Goal: Task Accomplishment & Management: Manage account settings

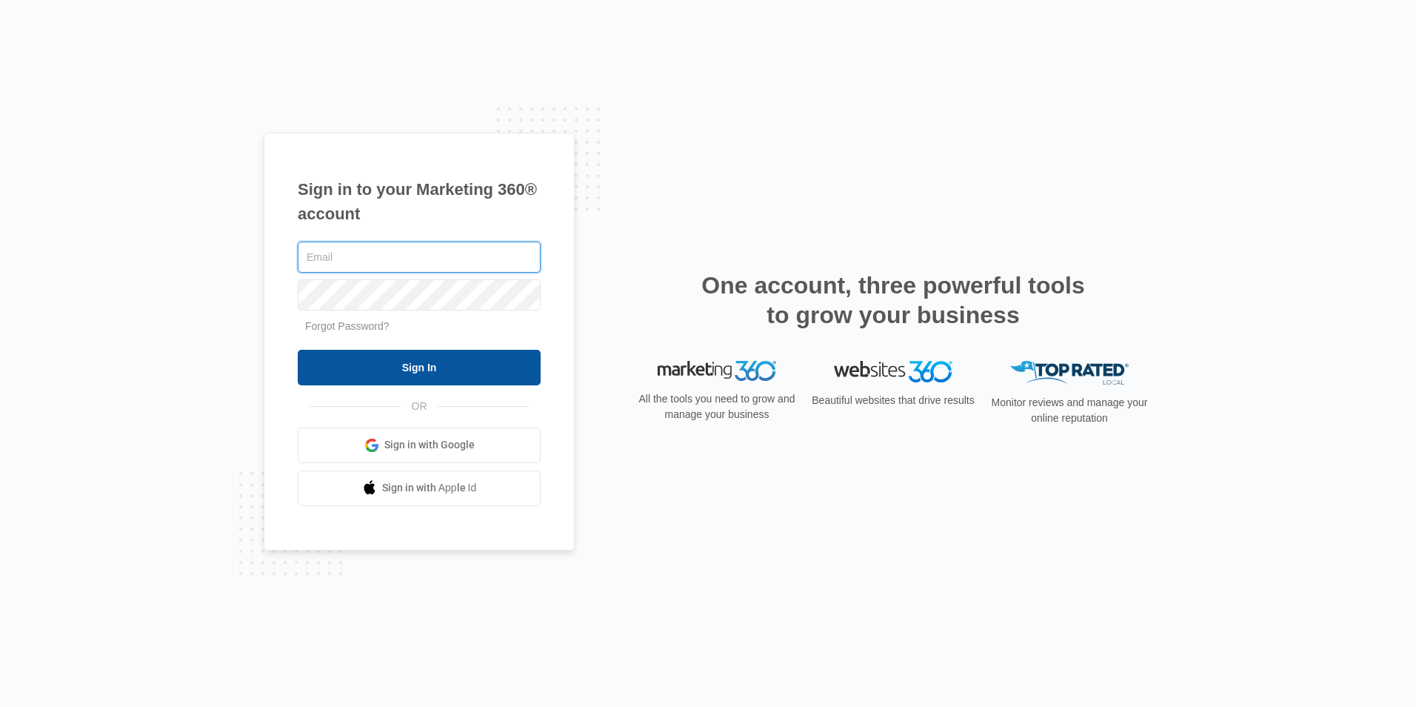
type input "[PERSON_NAME][EMAIL_ADDRESS][DOMAIN_NAME]"
click at [472, 362] on input "Sign In" at bounding box center [419, 368] width 243 height 36
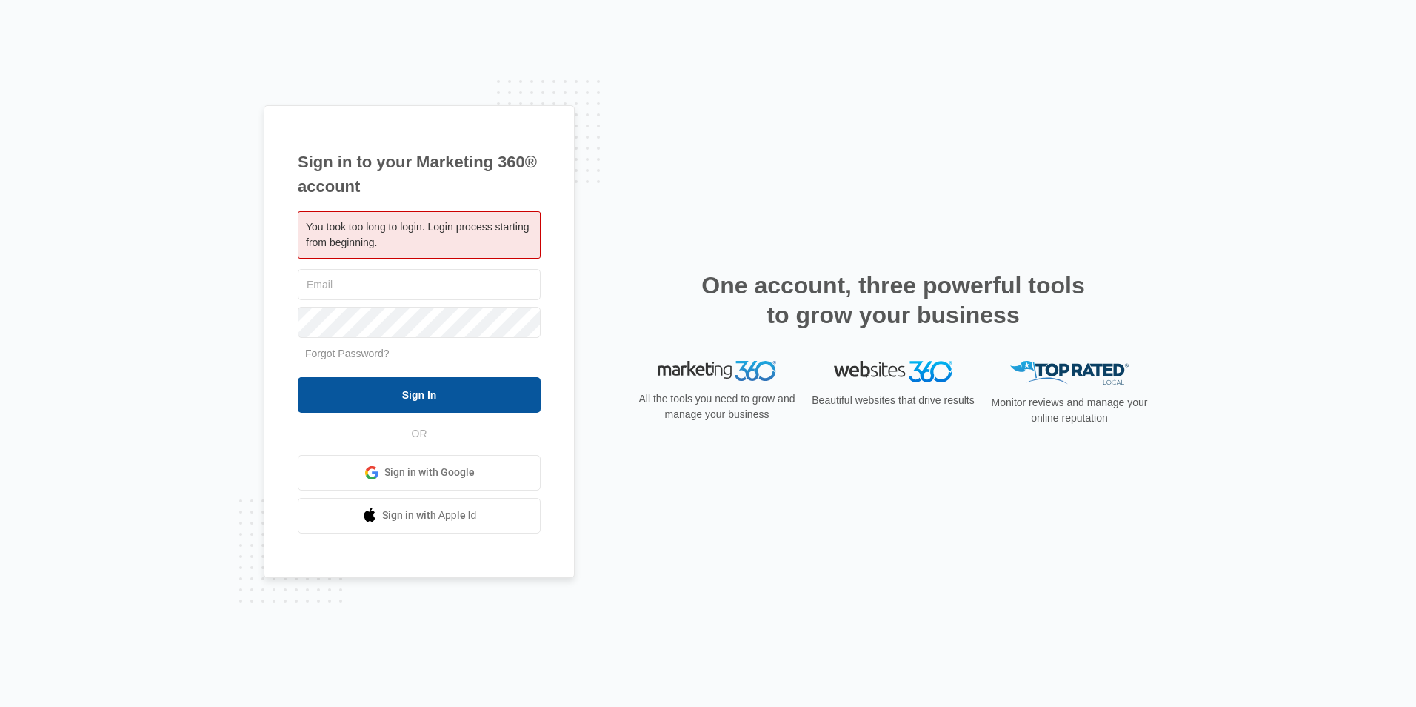
type input "[PERSON_NAME][EMAIL_ADDRESS][DOMAIN_NAME]"
click at [431, 386] on input "Sign In" at bounding box center [419, 395] width 243 height 36
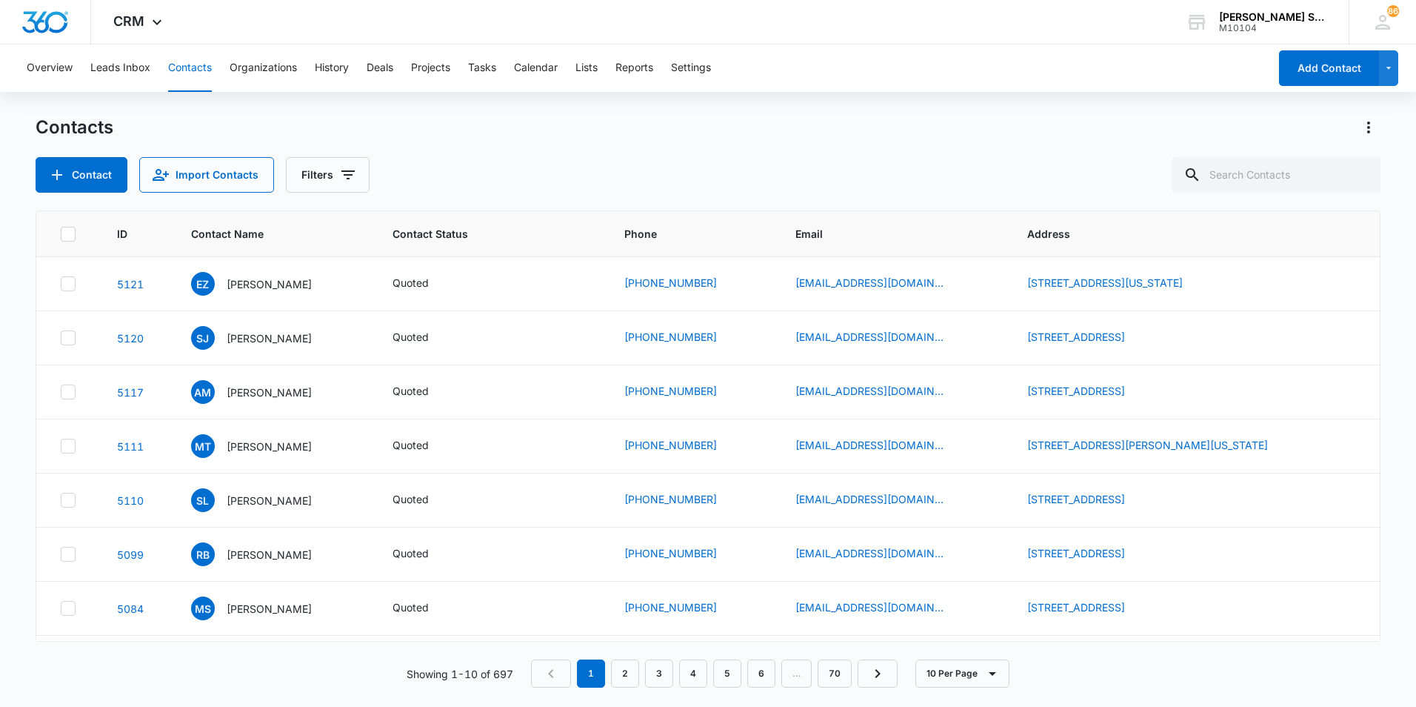
click at [550, 671] on nav "1 2 3 4 5 6 … 70" at bounding box center [714, 673] width 367 height 28
click at [1230, 179] on input "text" at bounding box center [1276, 175] width 209 height 36
type input "lynn"
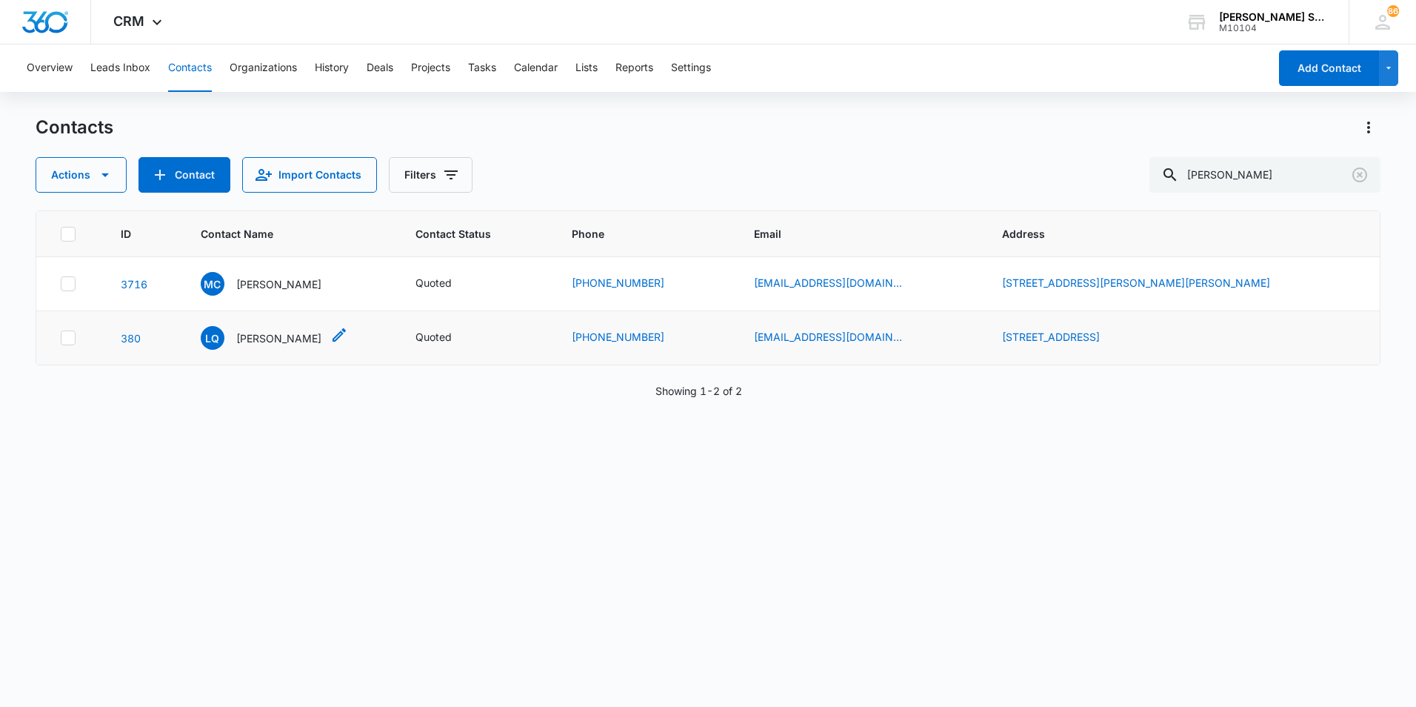
click at [285, 339] on p "Lynn Quinlan" at bounding box center [278, 338] width 85 height 16
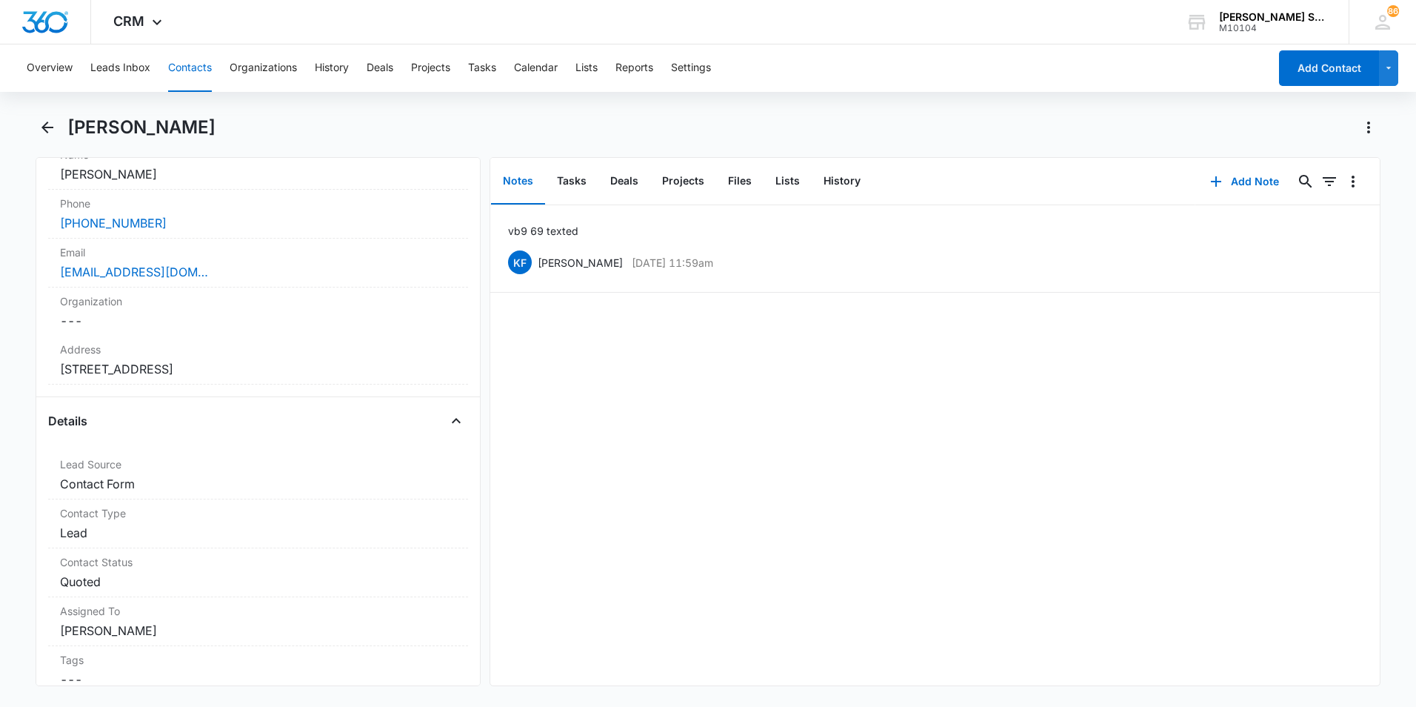
scroll to position [296, 0]
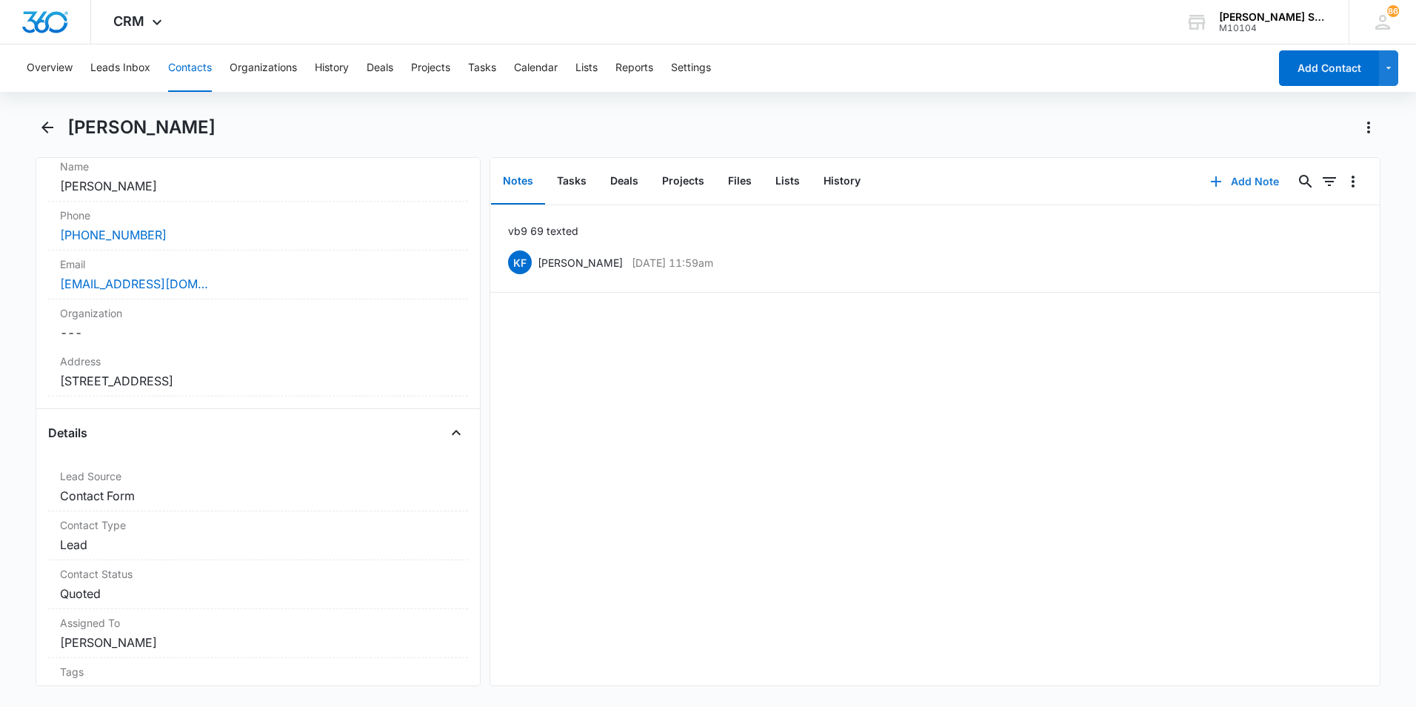
click at [1243, 184] on button "Add Note" at bounding box center [1245, 182] width 99 height 36
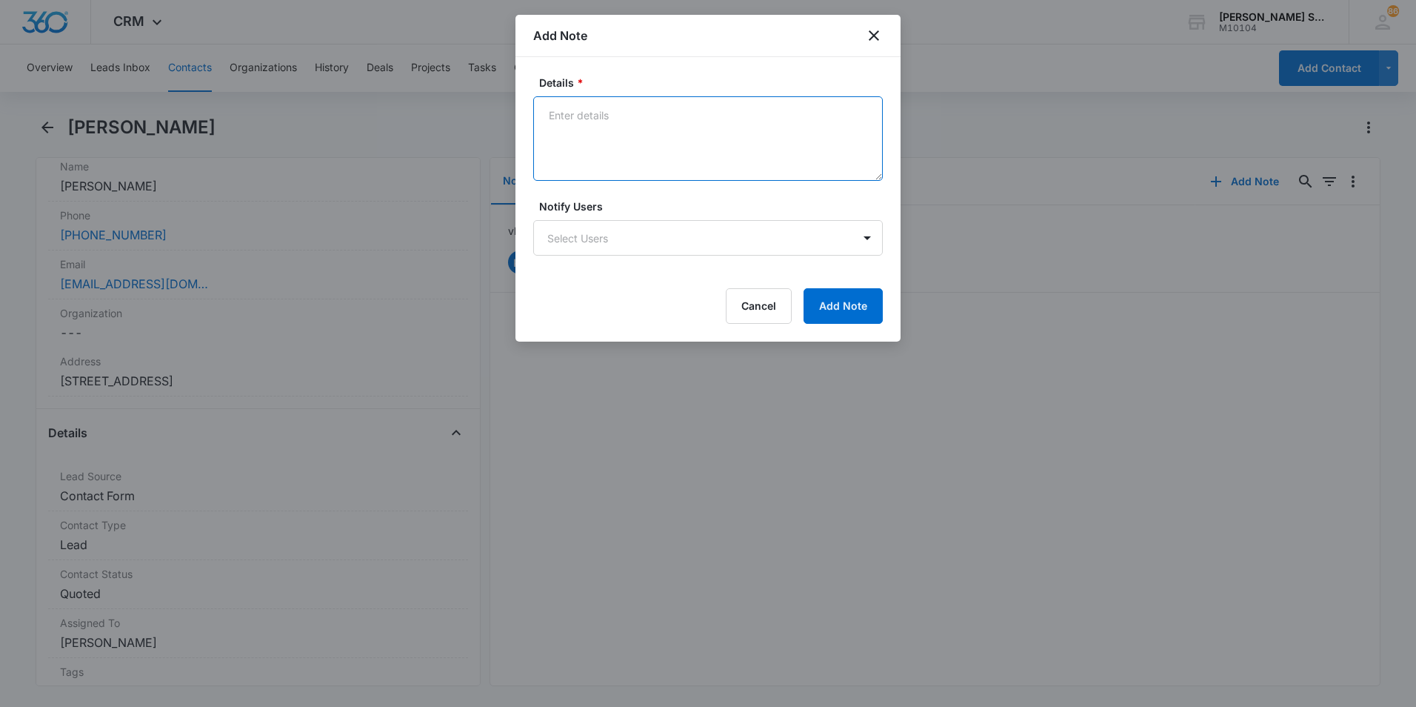
click at [567, 113] on textarea "Details *" at bounding box center [708, 138] width 350 height 84
type textarea "lvm"
click at [844, 309] on button "Add Note" at bounding box center [843, 306] width 79 height 36
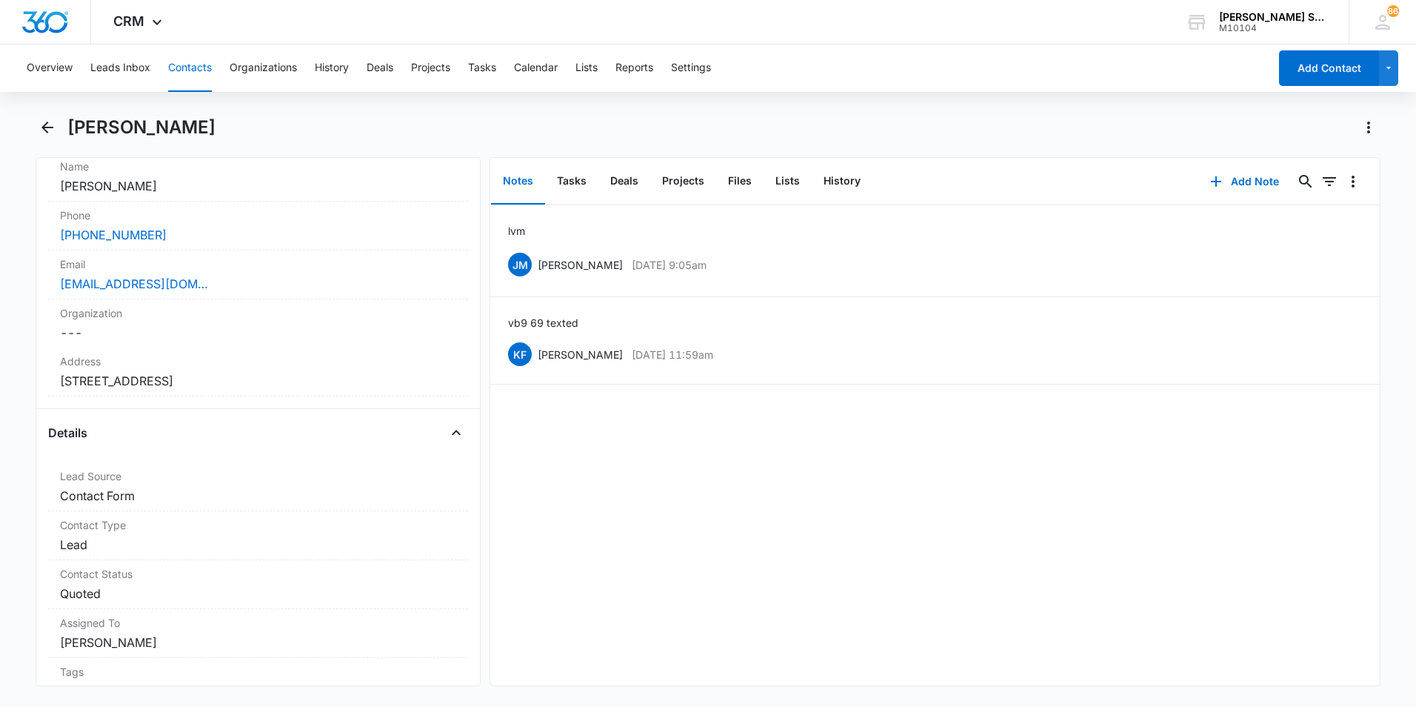
click at [184, 64] on button "Contacts" at bounding box center [190, 67] width 44 height 47
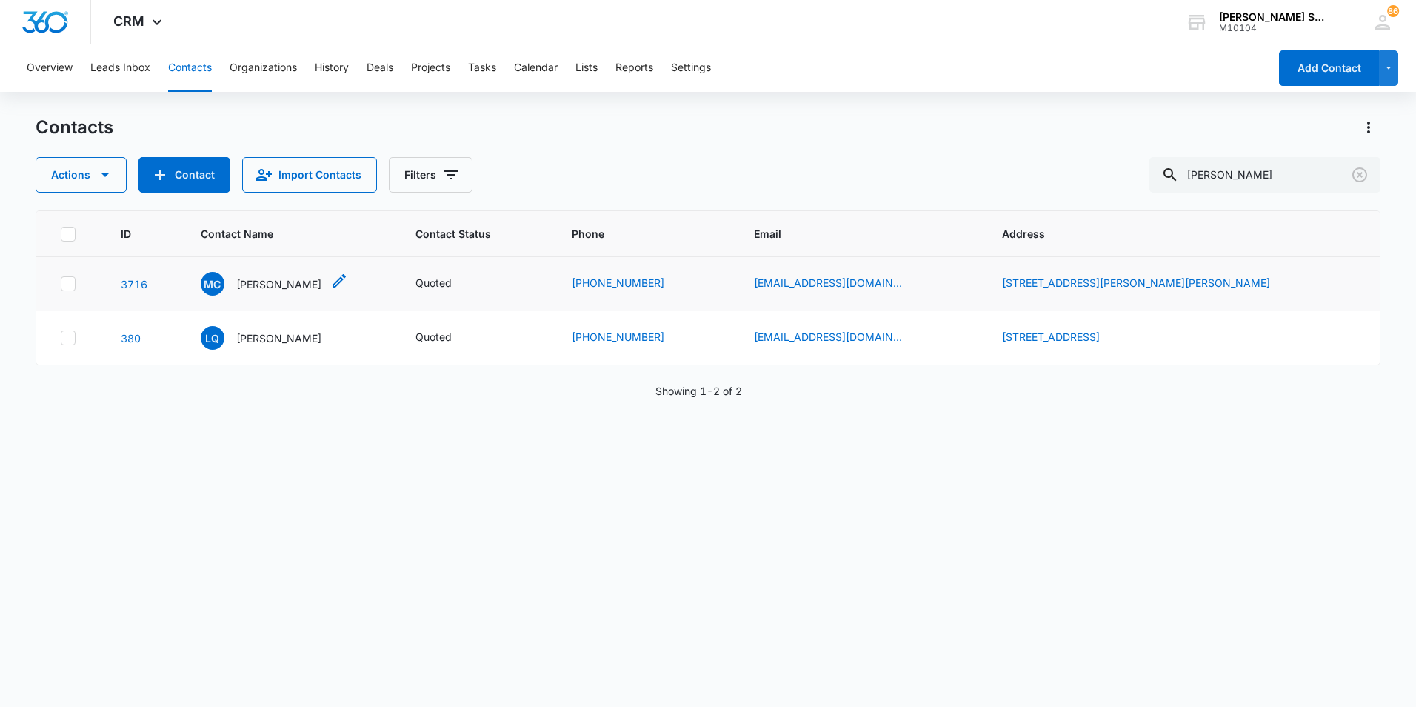
click at [272, 283] on p "Mirna Cordero" at bounding box center [278, 284] width 85 height 16
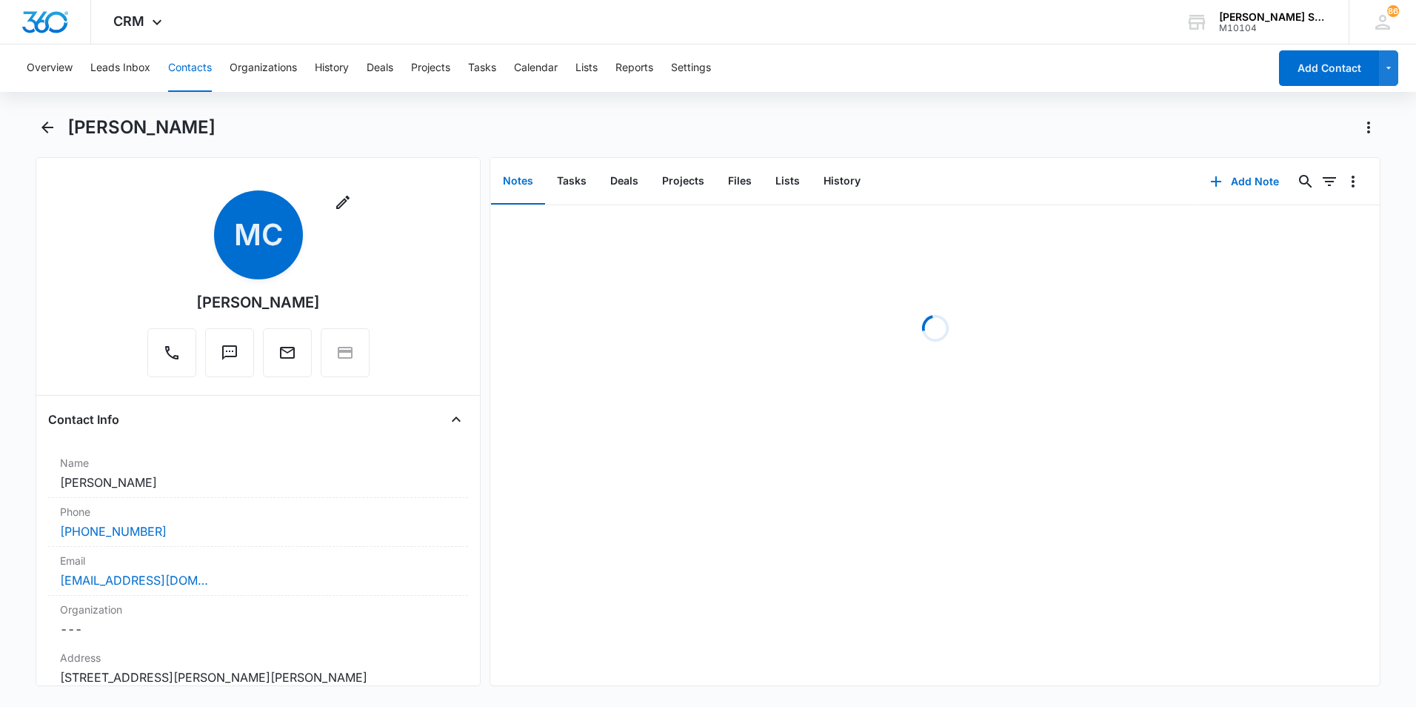
click at [272, 283] on div "Remove MC Mirna Cordero" at bounding box center [258, 283] width 222 height 187
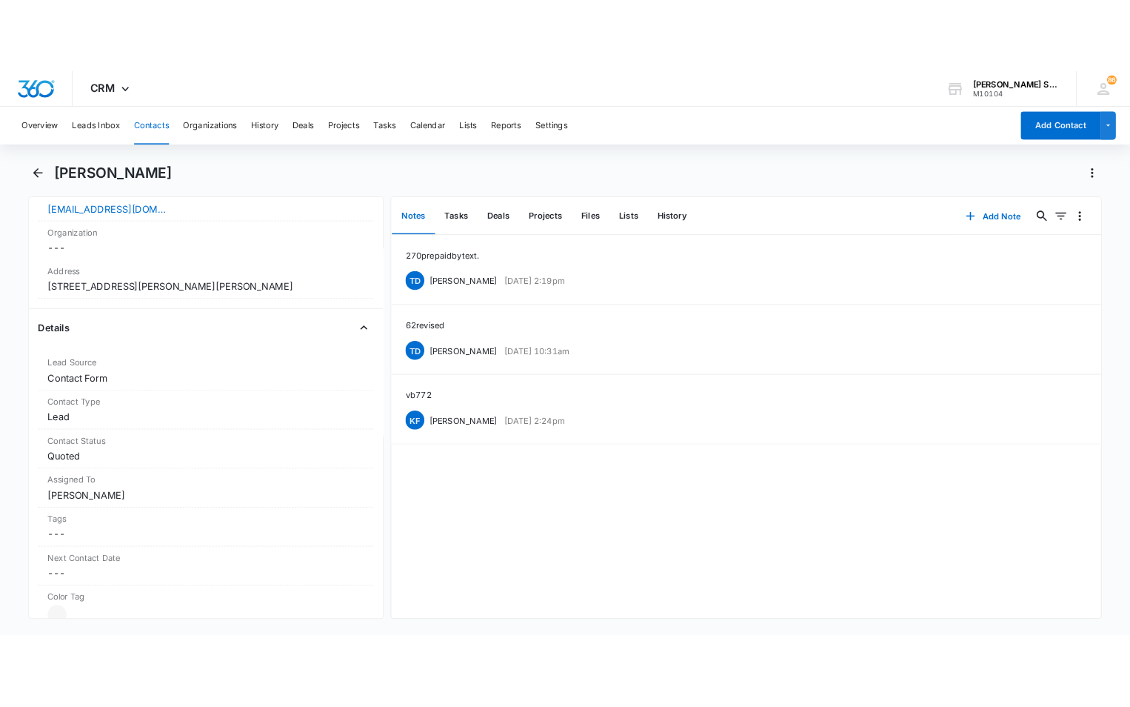
scroll to position [370, 0]
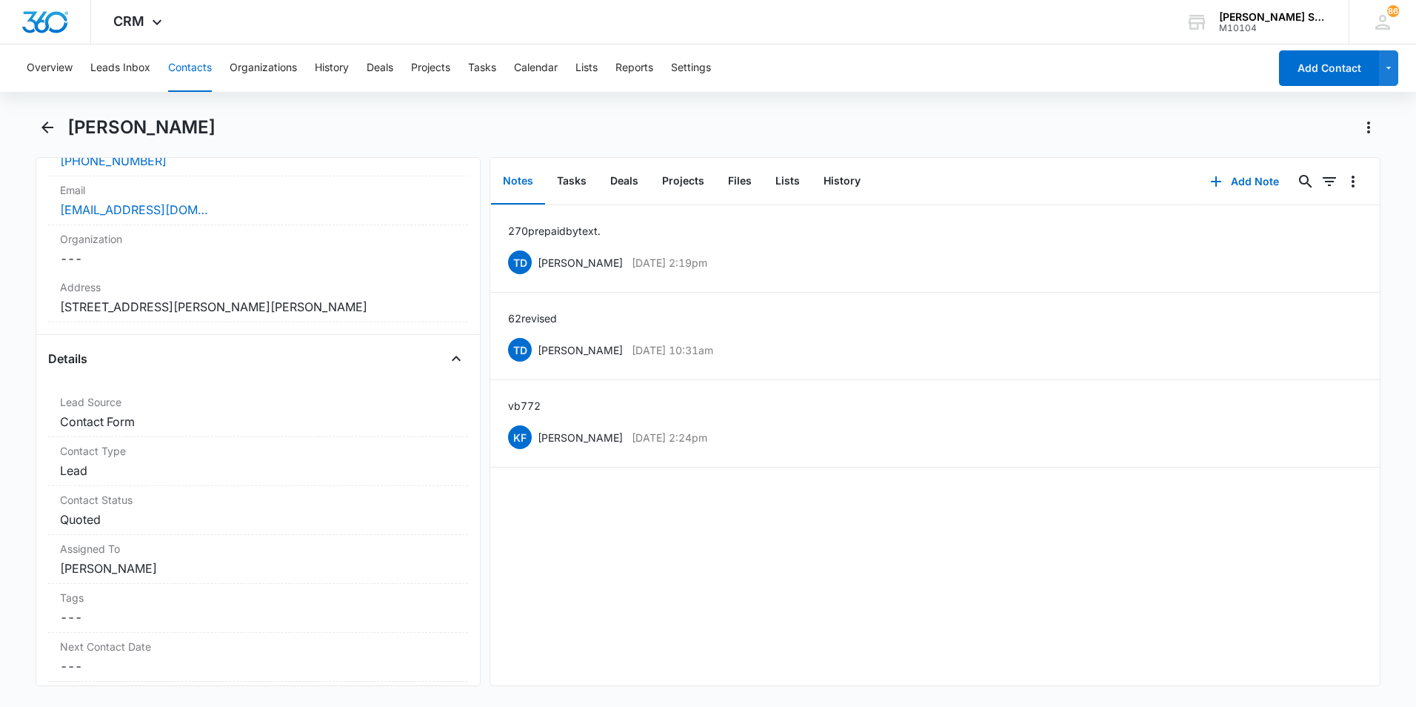
click at [196, 66] on button "Contacts" at bounding box center [190, 67] width 44 height 47
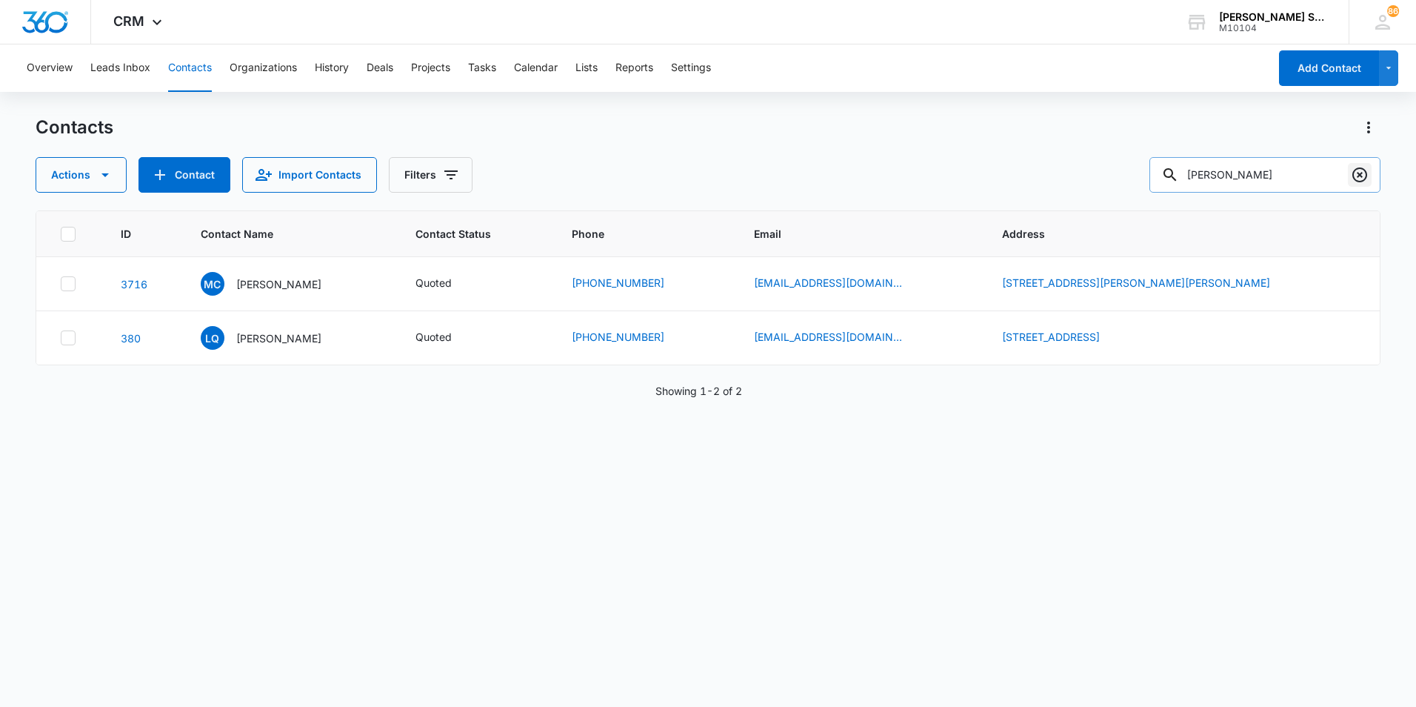
click at [1365, 176] on icon "Clear" at bounding box center [1360, 175] width 18 height 18
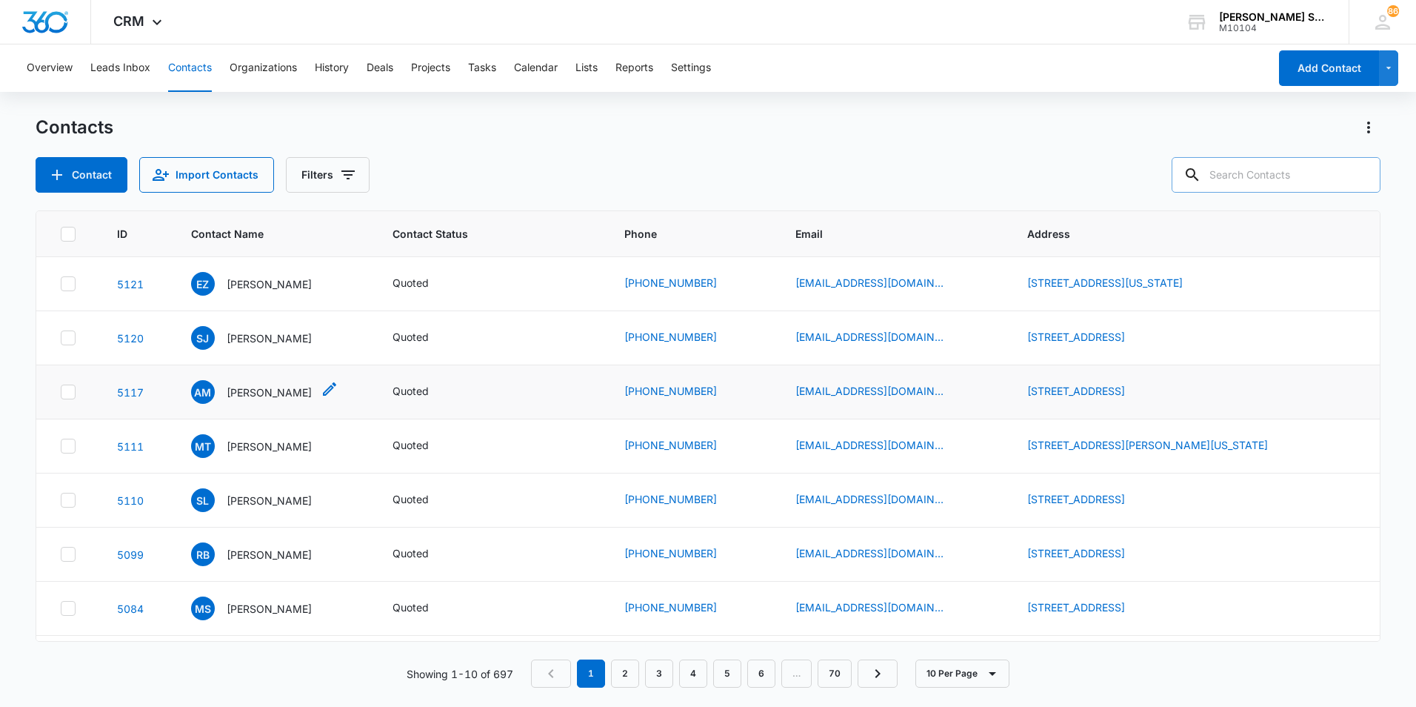
click at [252, 388] on p "[PERSON_NAME]" at bounding box center [269, 392] width 85 height 16
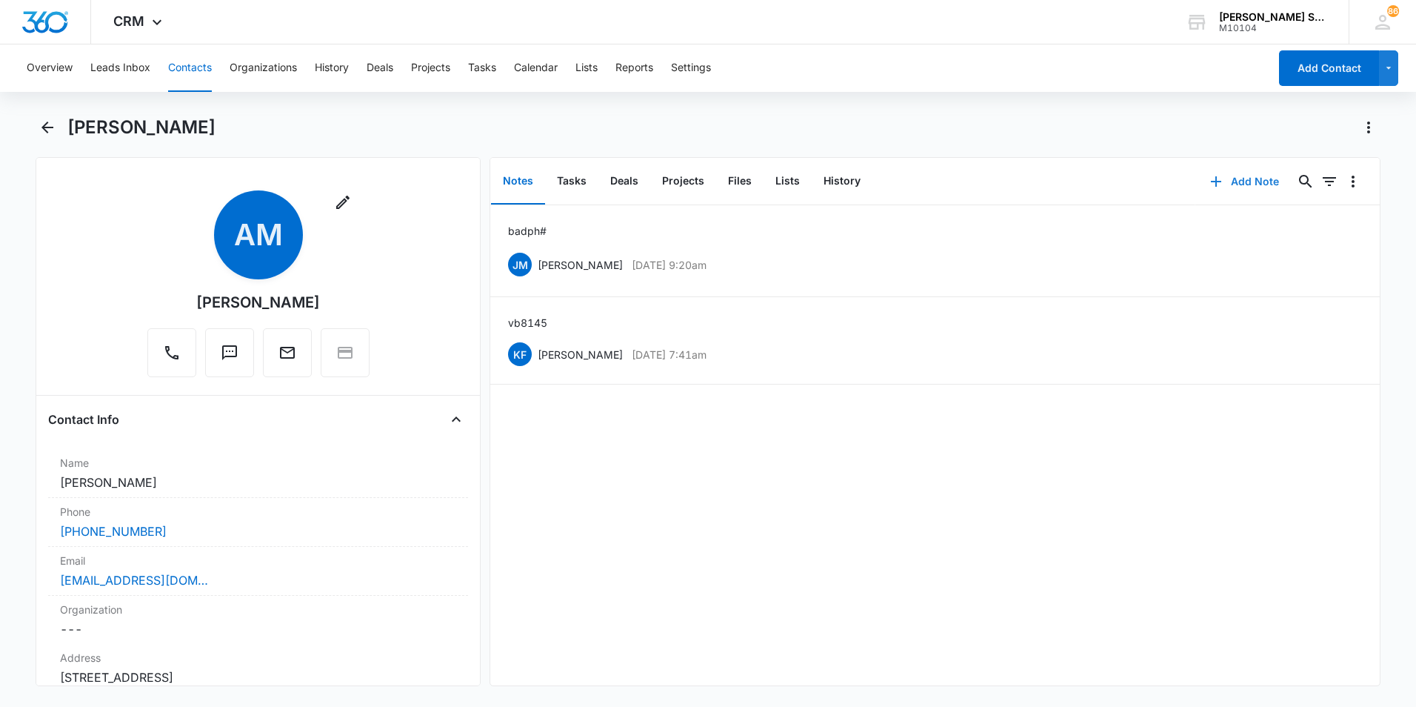
click at [1241, 180] on button "Add Note" at bounding box center [1245, 182] width 99 height 36
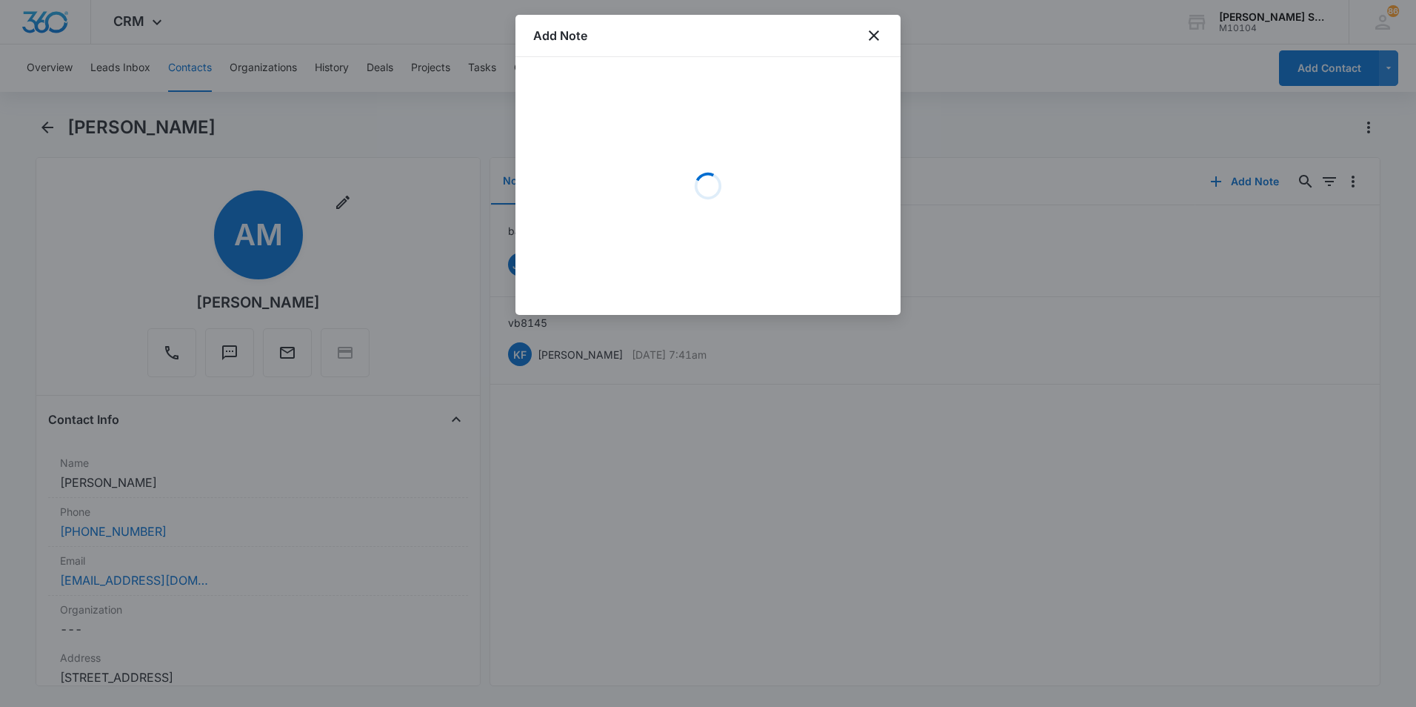
click at [1113, 407] on div at bounding box center [708, 353] width 1416 height 707
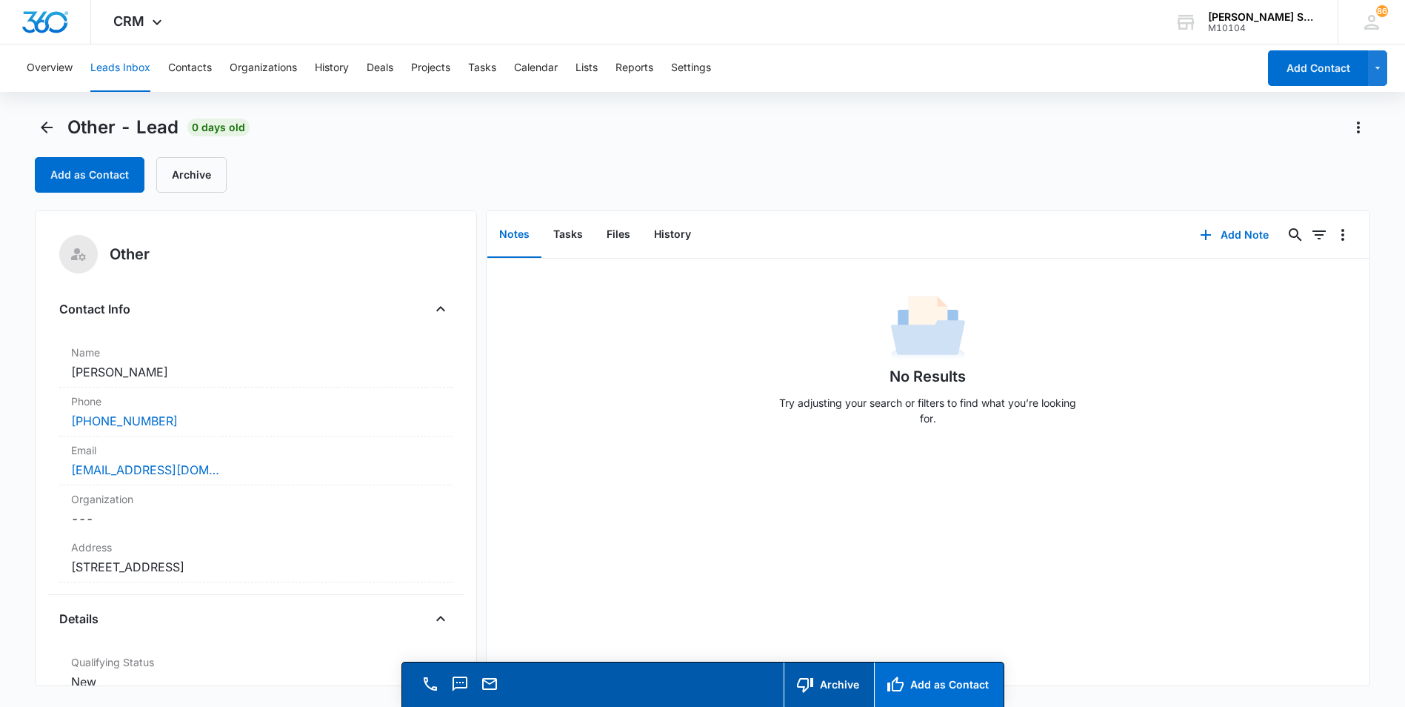
click at [945, 682] on button "Add as Contact" at bounding box center [939, 684] width 130 height 44
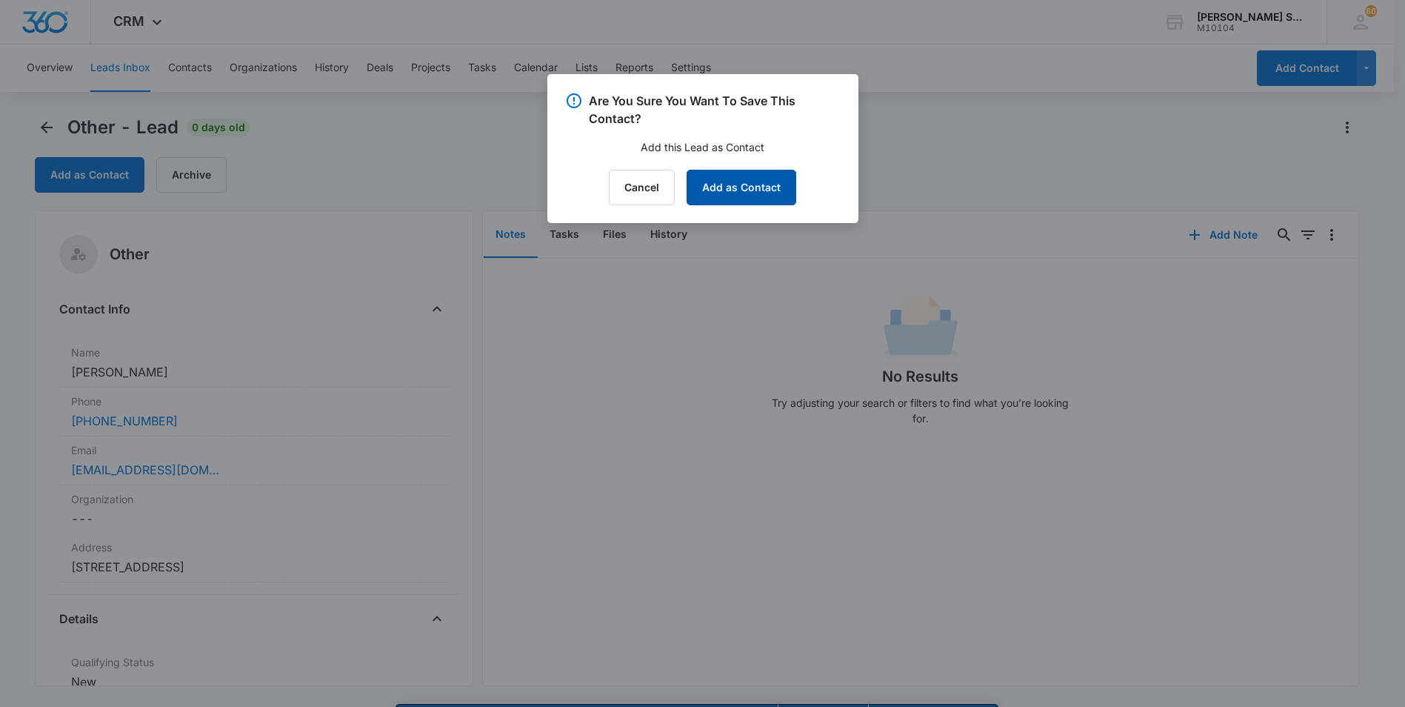
click at [733, 184] on button "Add as Contact" at bounding box center [742, 188] width 110 height 36
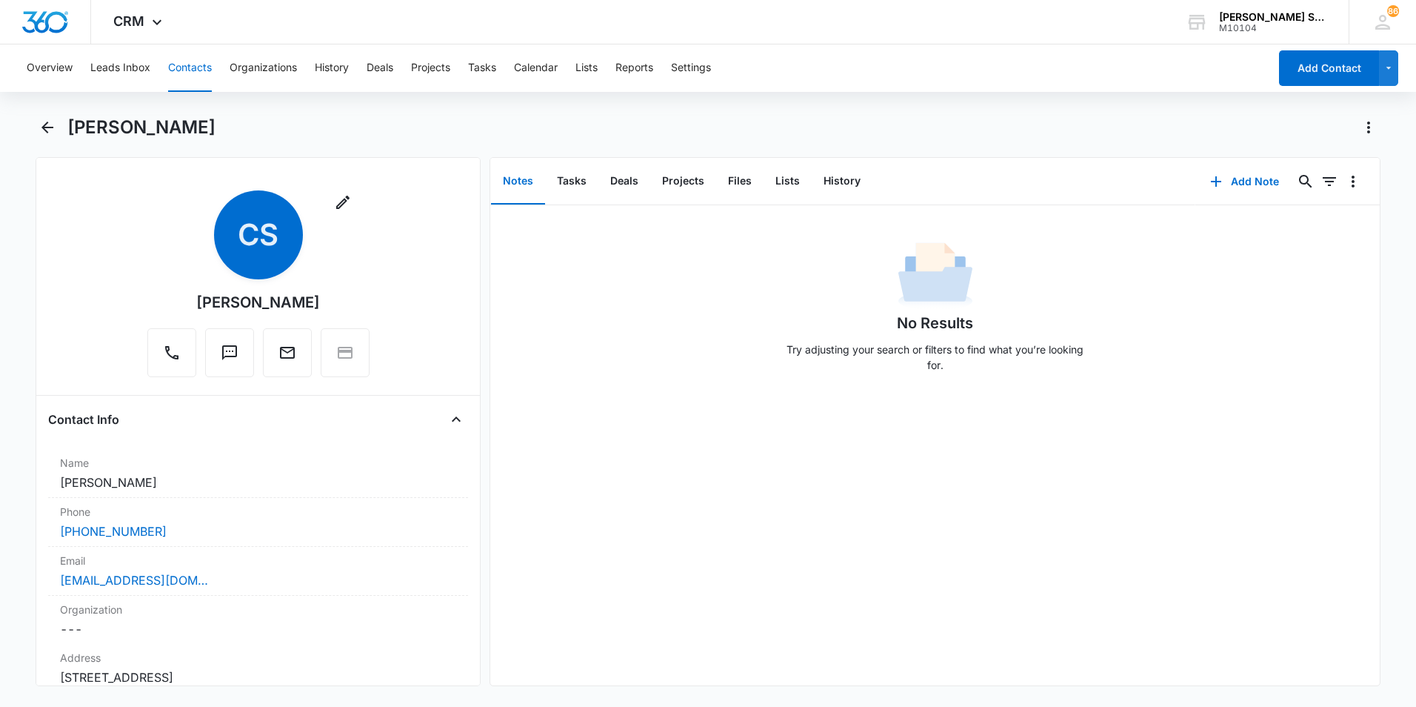
click at [185, 70] on button "Contacts" at bounding box center [190, 67] width 44 height 47
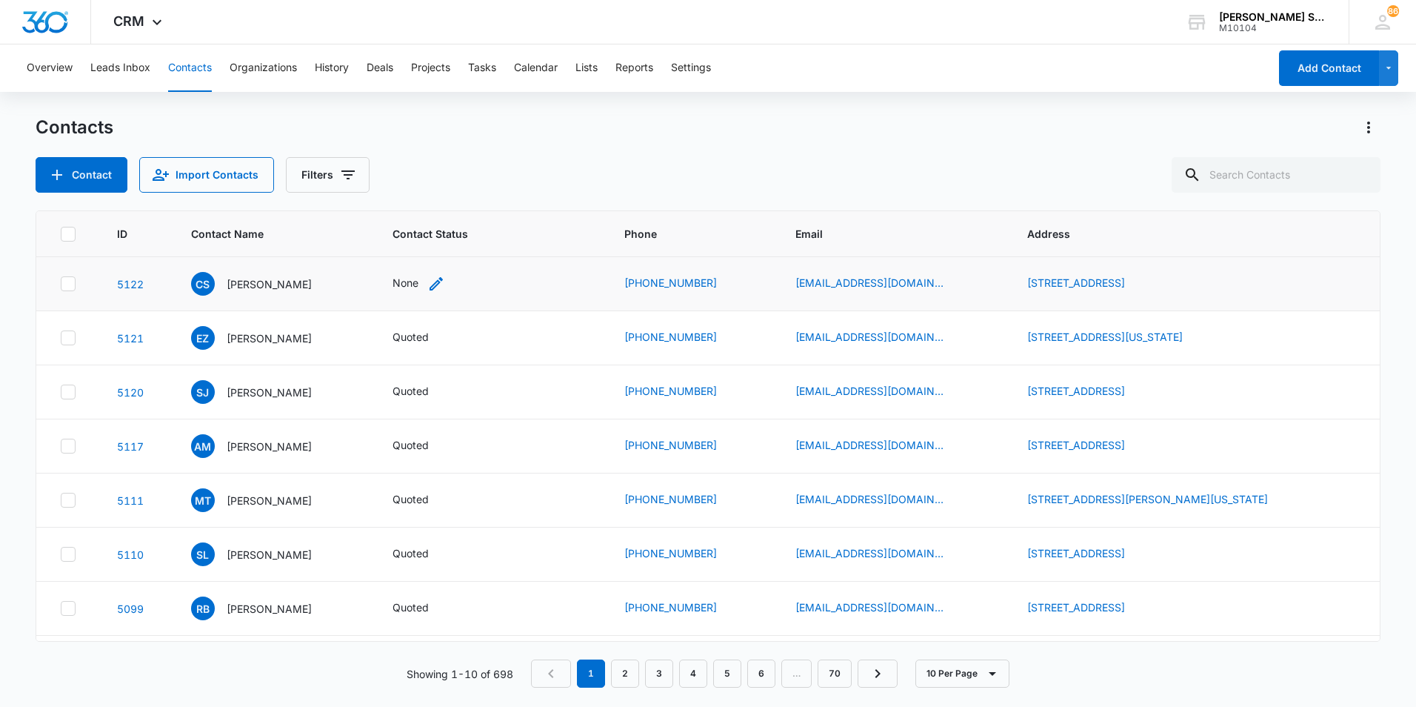
click at [422, 283] on div "None" at bounding box center [419, 284] width 53 height 18
click at [267, 284] on p "Carmelia Sutter" at bounding box center [269, 284] width 85 height 16
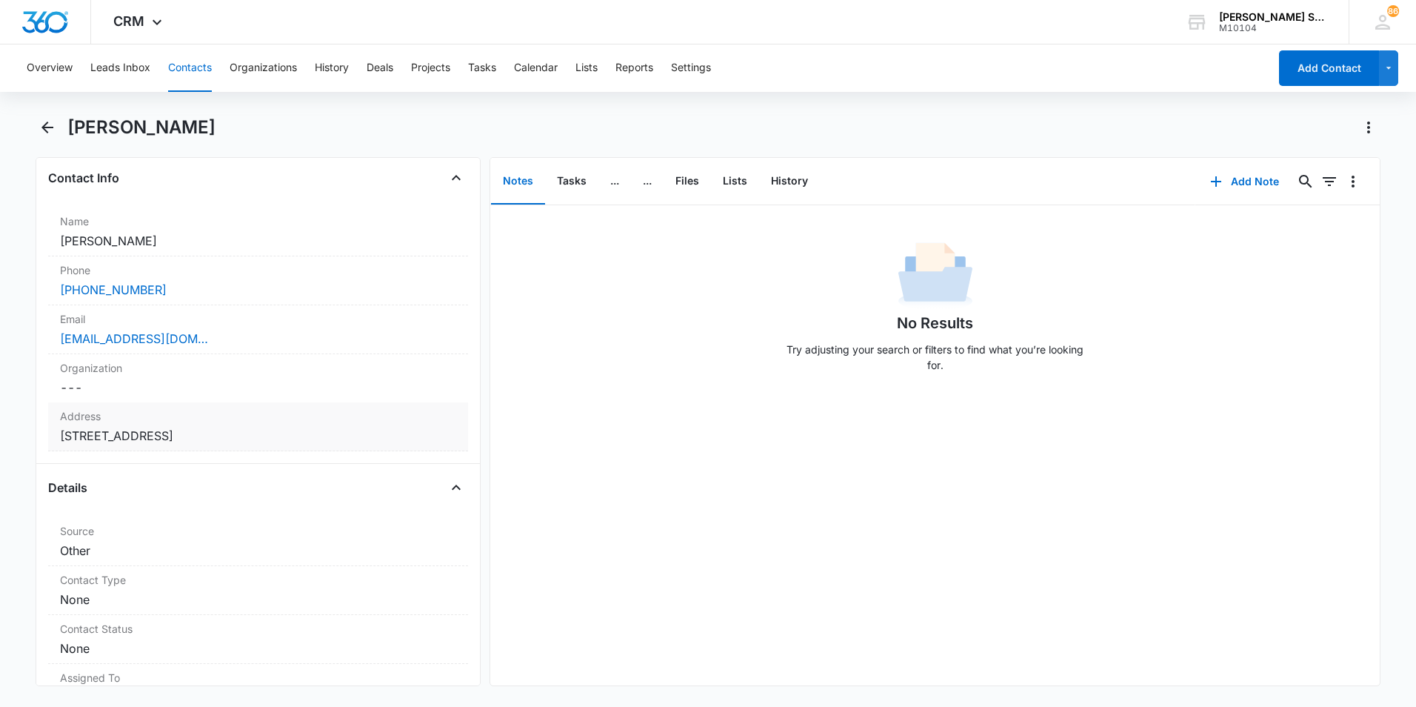
scroll to position [296, 0]
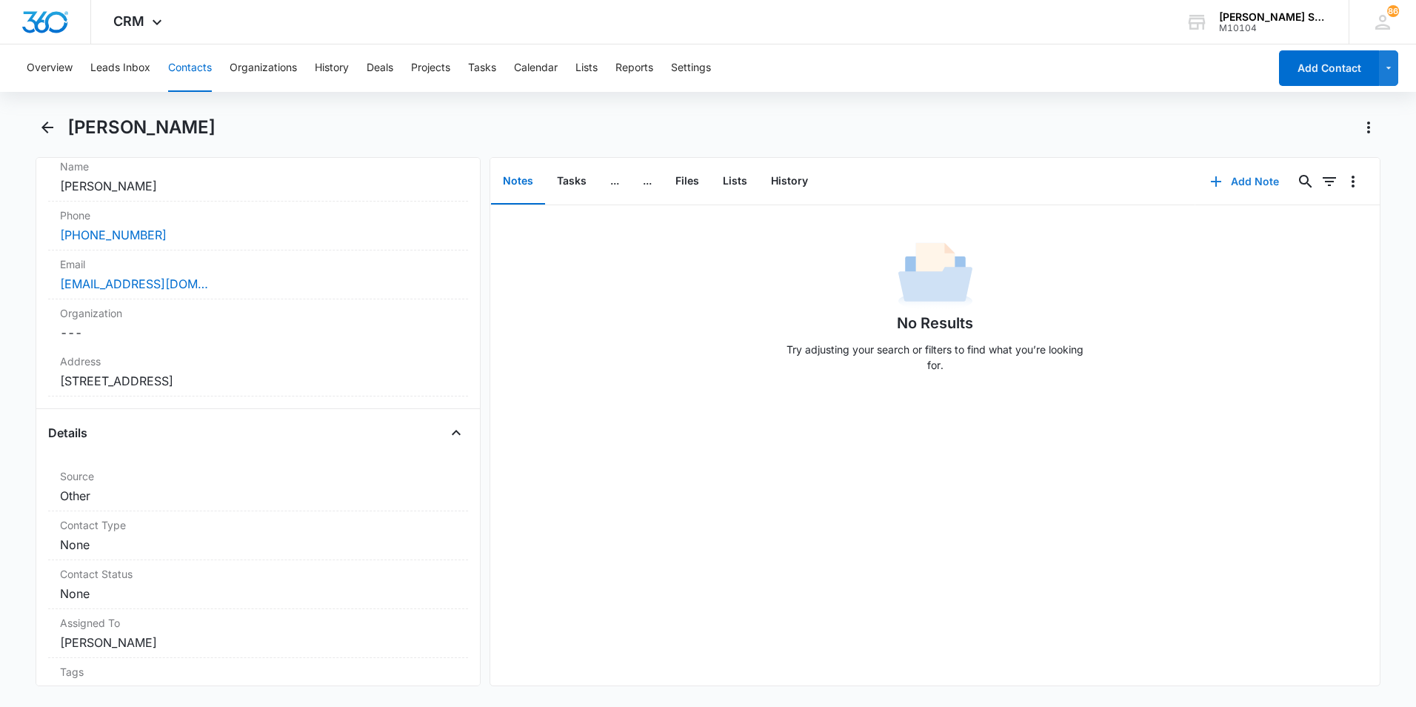
click at [1237, 176] on button "Add Note" at bounding box center [1245, 182] width 99 height 36
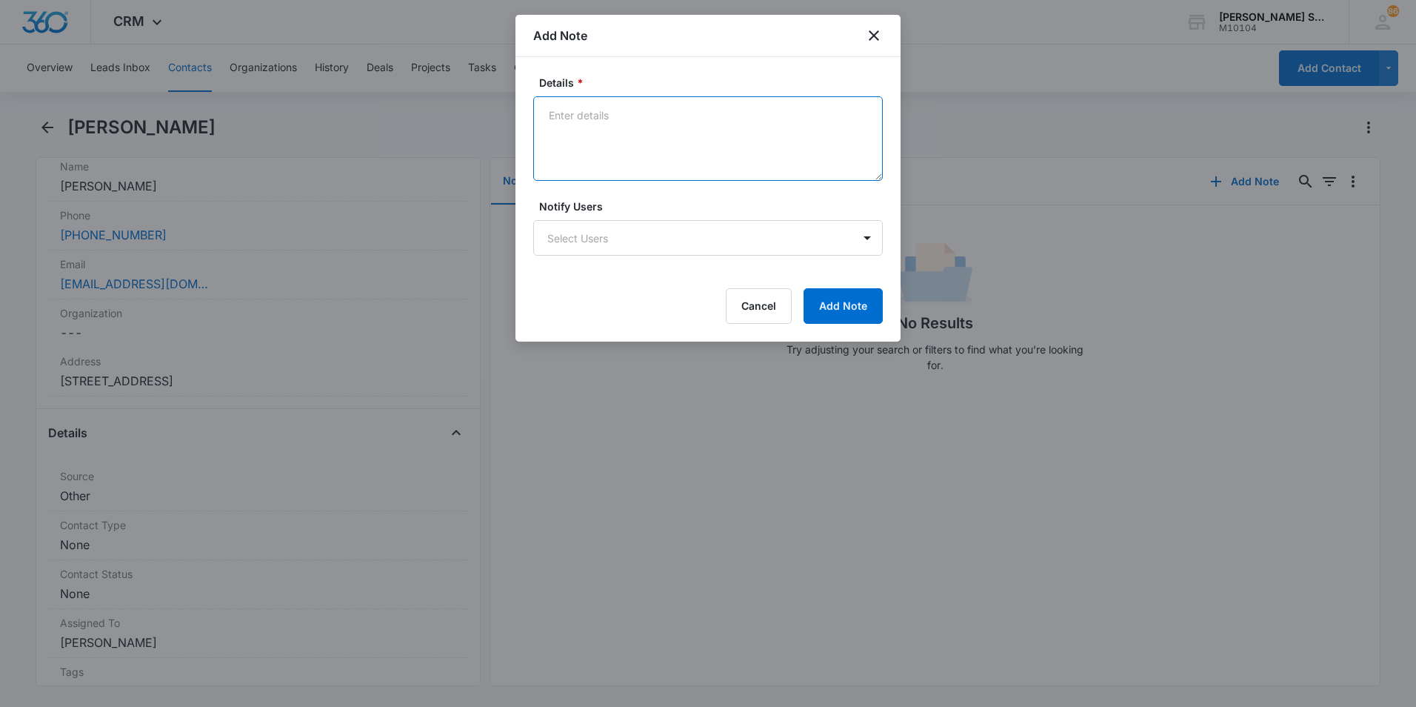
click at [634, 126] on textarea "Details *" at bounding box center [708, 138] width 350 height 84
type textarea "ttd mrs asc ppay $195 needs to tt mr has T/G she called for asc"
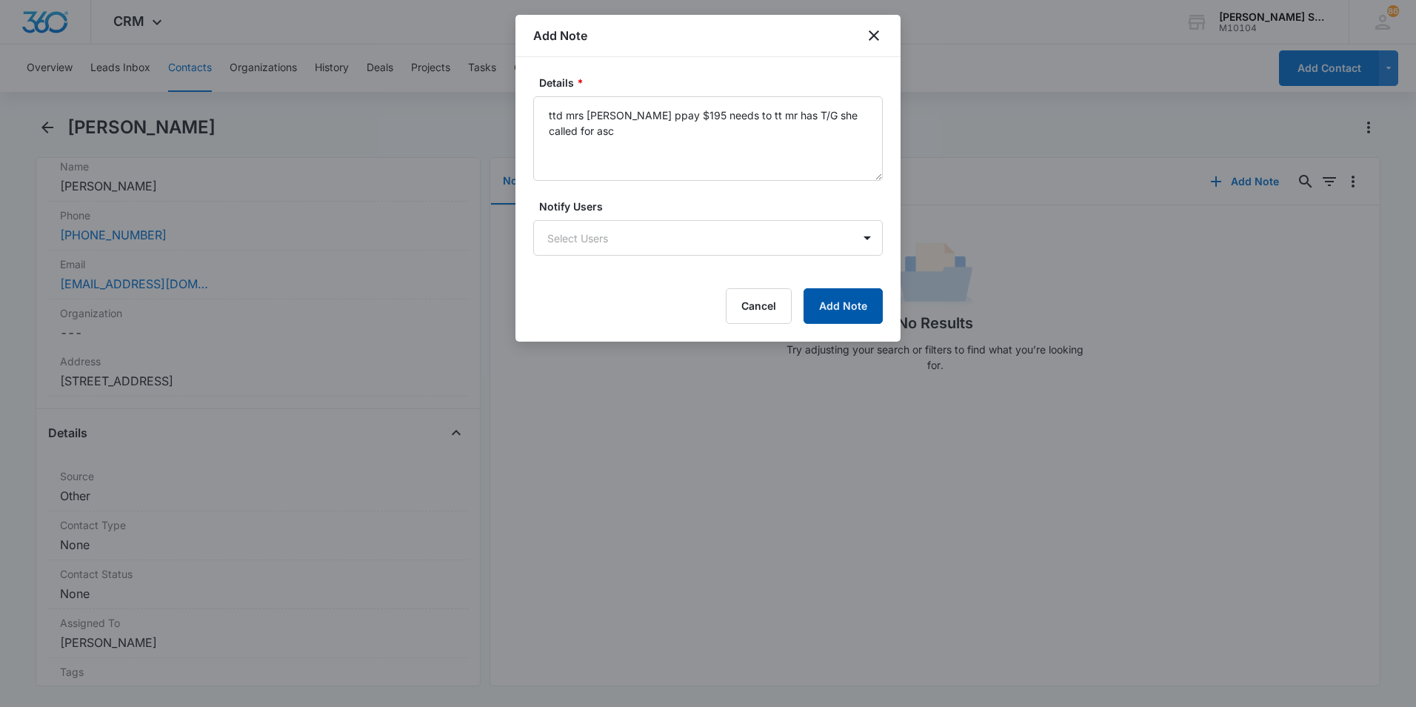
click at [865, 304] on button "Add Note" at bounding box center [843, 306] width 79 height 36
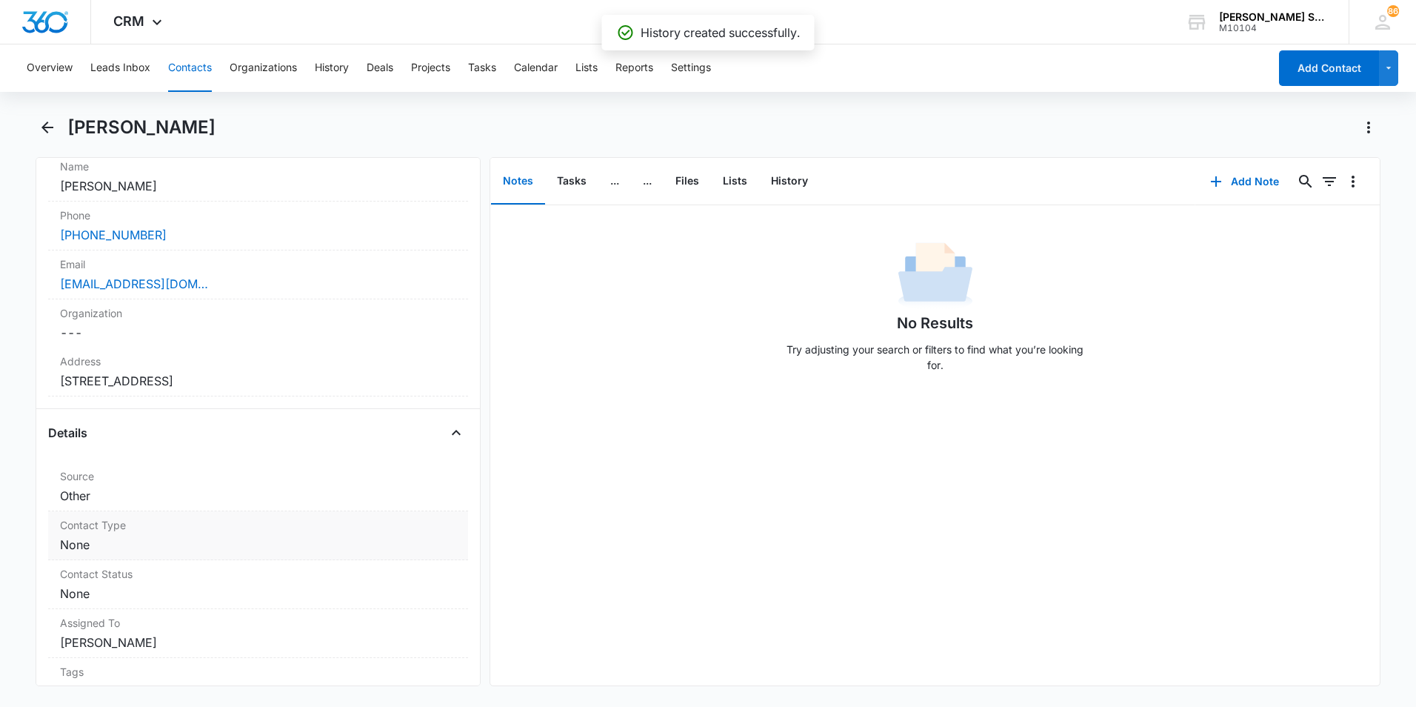
click at [201, 529] on label "Contact Type" at bounding box center [258, 525] width 396 height 16
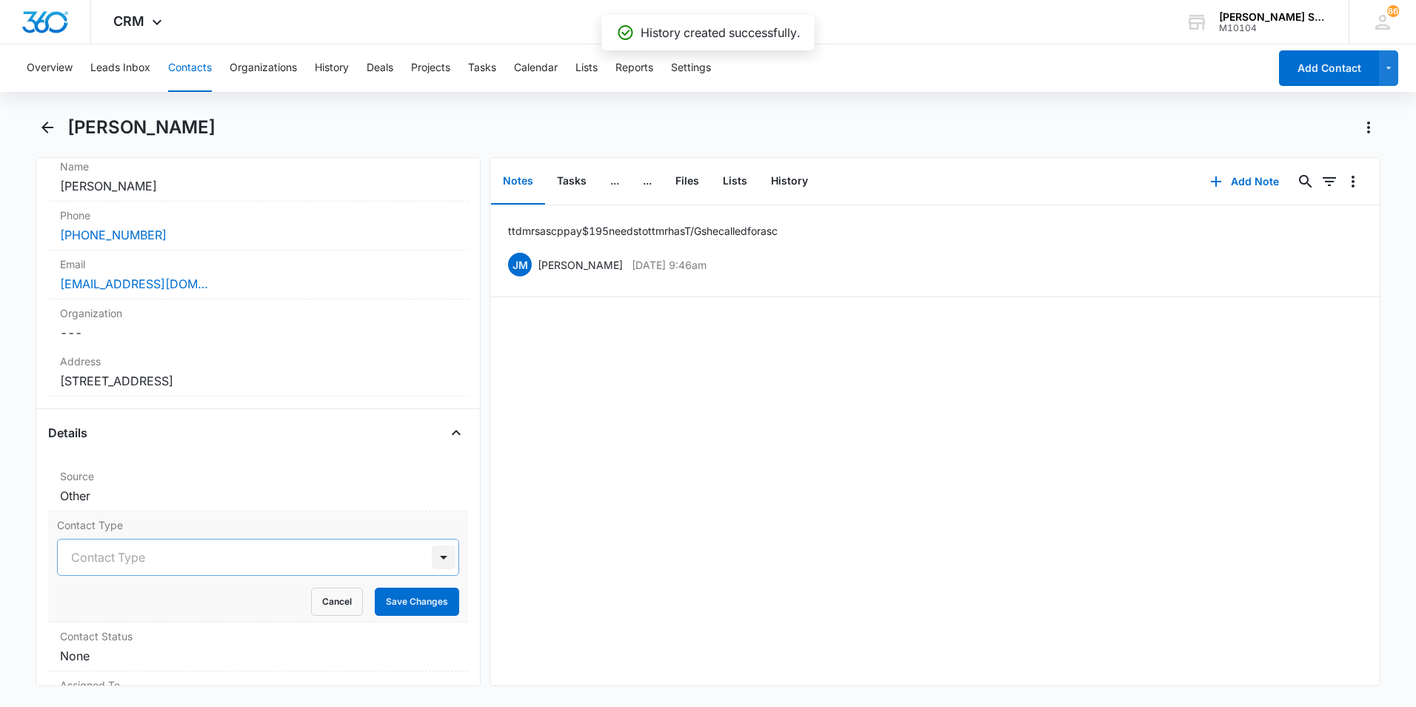
click at [437, 559] on div at bounding box center [444, 557] width 24 height 24
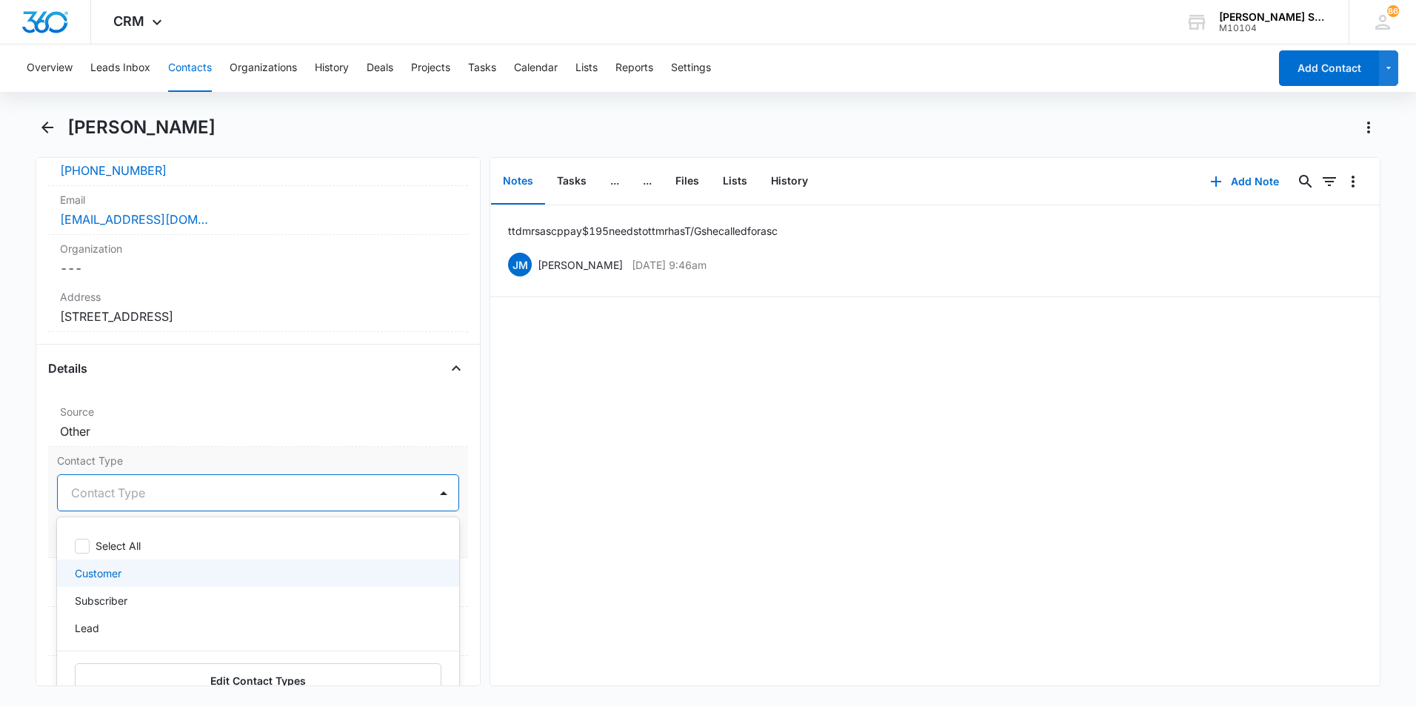
scroll to position [444, 0]
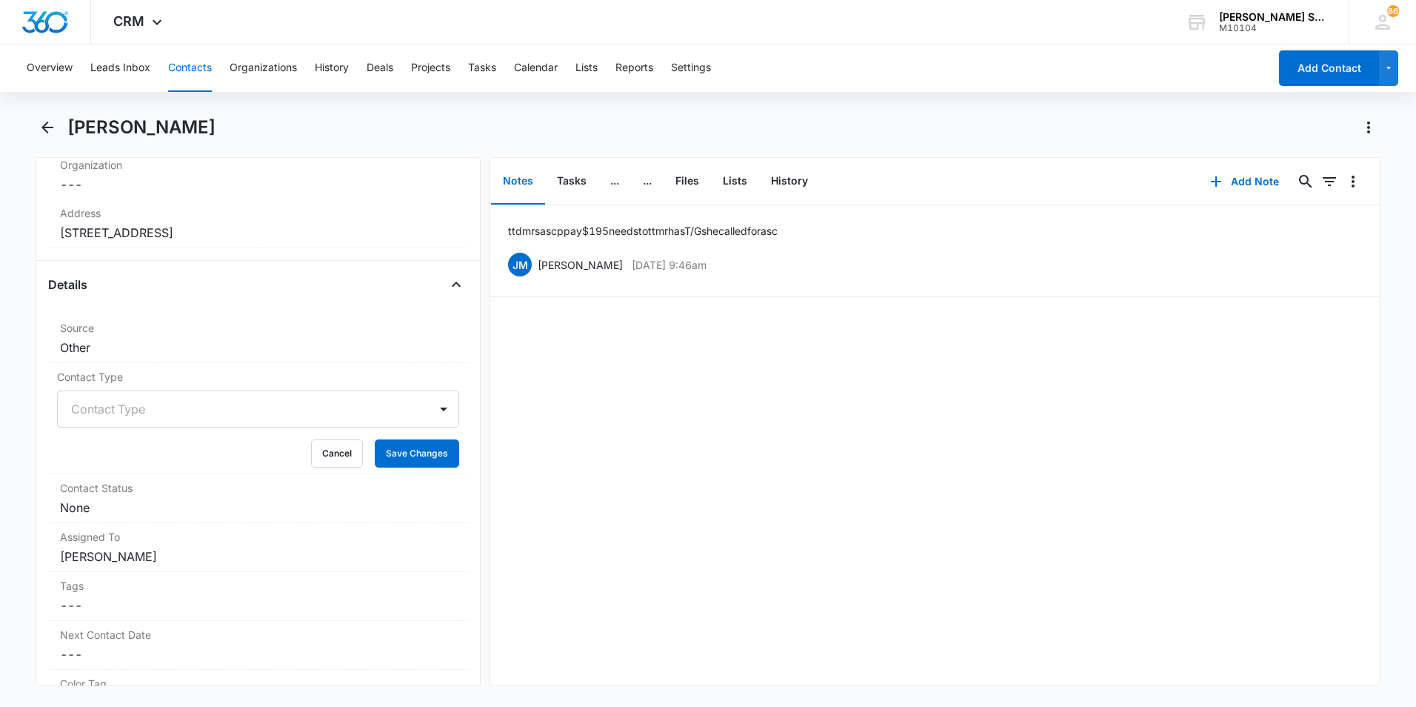
click at [666, 514] on div "ttd mrs asc ppay $195 needs to tt mr has T/G she called for asc JM Jim McDevitt…" at bounding box center [935, 445] width 890 height 480
click at [432, 417] on div at bounding box center [444, 409] width 24 height 24
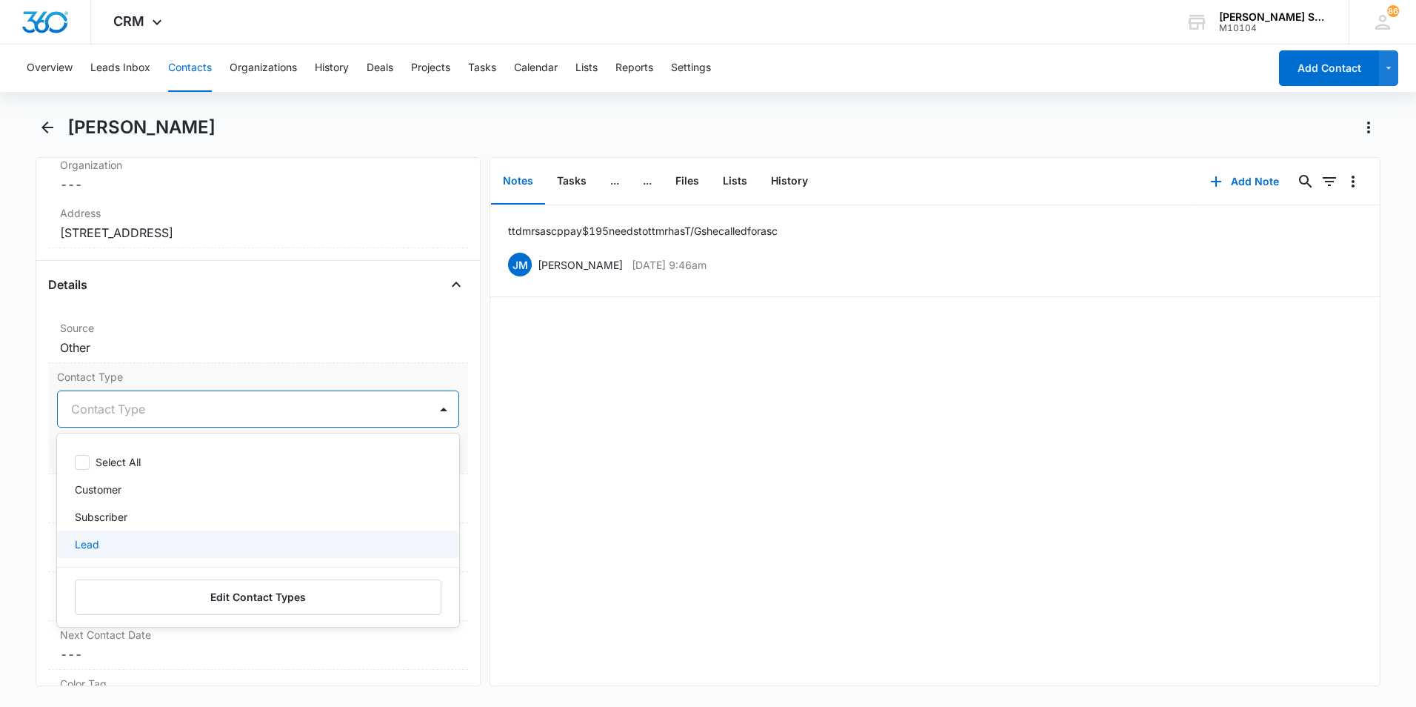
click at [89, 549] on p "Lead" at bounding box center [87, 544] width 24 height 16
click at [584, 496] on div "ttd mrs asc ppay $195 needs to tt mr has T/G she called for asc JM Jim McDevitt…" at bounding box center [935, 445] width 890 height 480
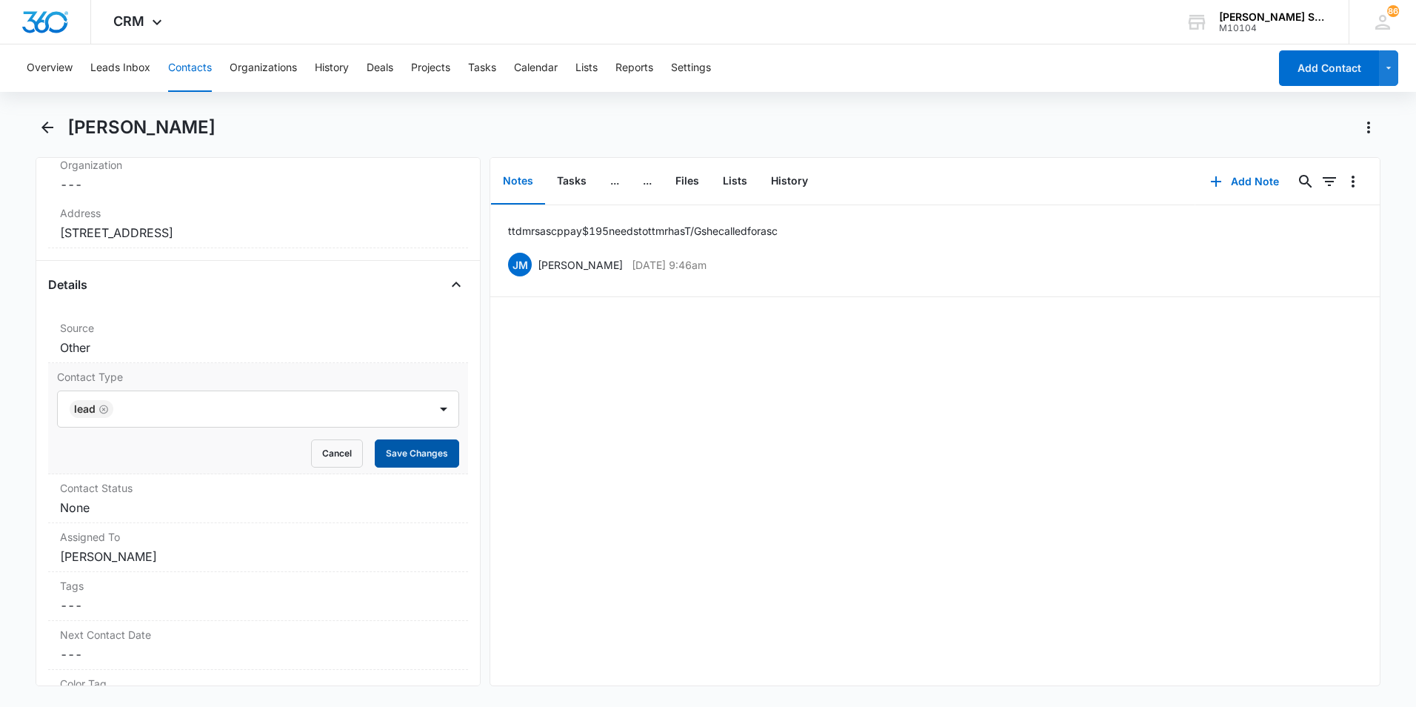
click at [401, 459] on button "Save Changes" at bounding box center [417, 453] width 84 height 28
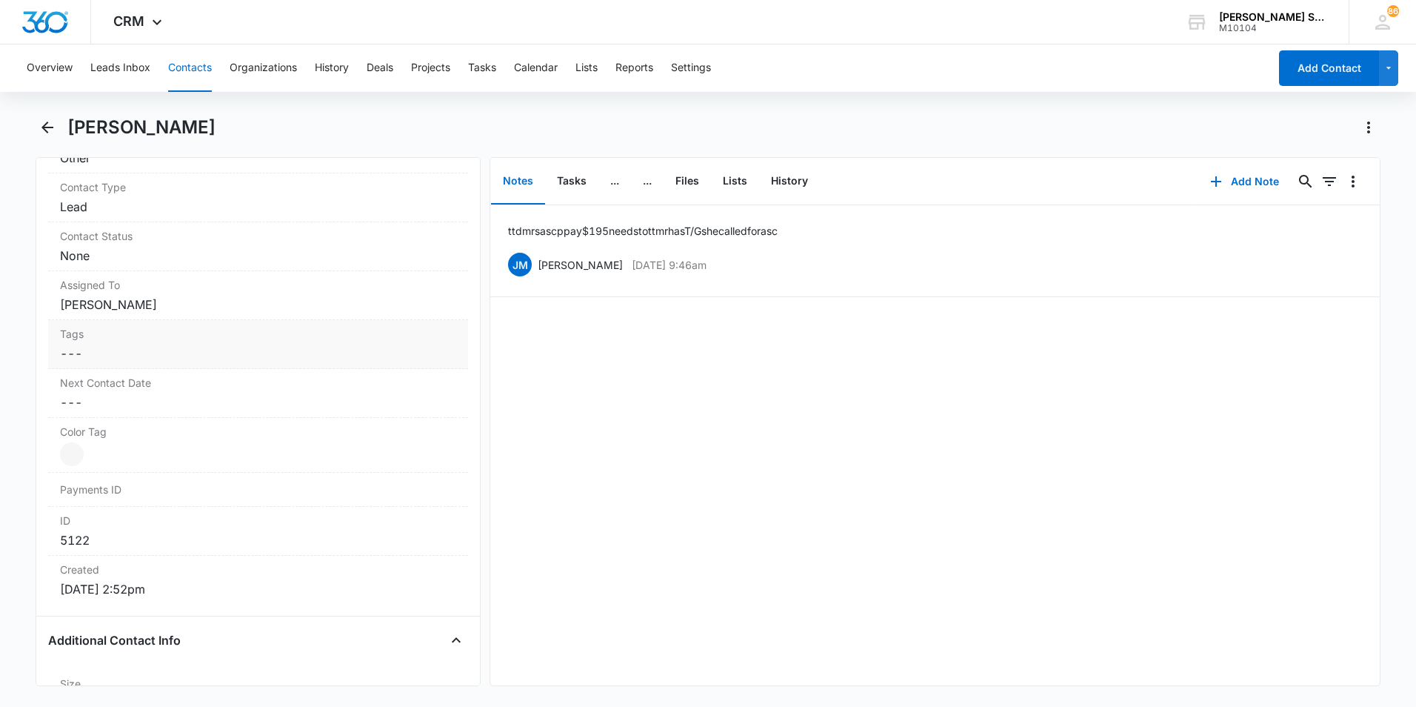
scroll to position [667, 0]
